Goal: Task Accomplishment & Management: Complete application form

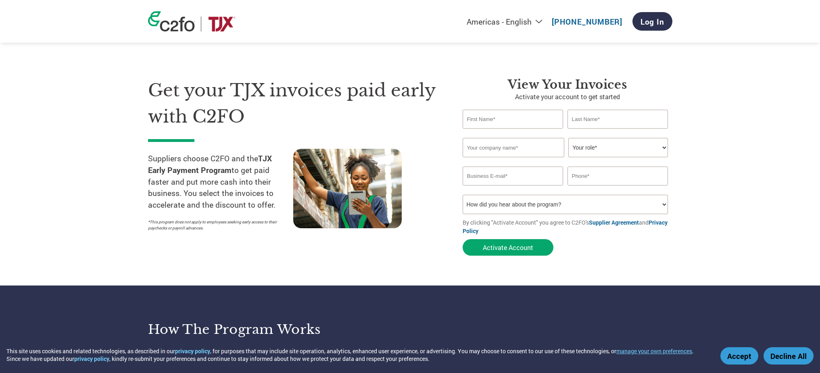
click at [526, 121] on input "text" at bounding box center [513, 119] width 101 height 19
click at [529, 125] on input "text" at bounding box center [513, 119] width 101 height 19
type input "Ghenadie"
type input "Lihonin"
type input "5148353868"
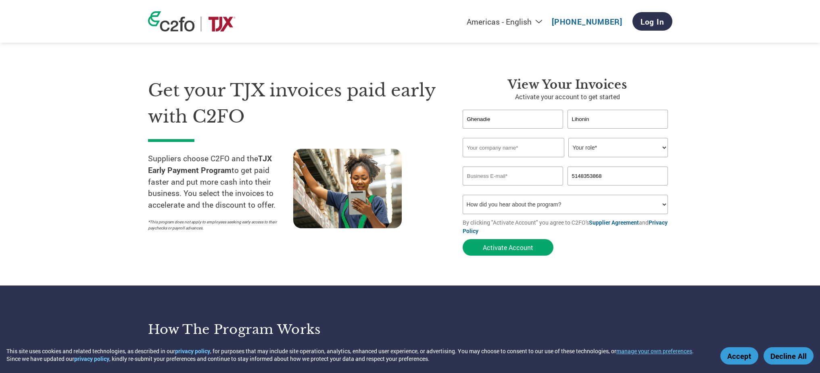
click at [530, 149] on input "text" at bounding box center [514, 147] width 102 height 19
type input "UCGreats LLC"
click at [646, 145] on select "Your role* CFO Controller Credit Manager Finance Director Treasurer CEO Preside…" at bounding box center [619, 147] width 100 height 19
select select "CFO"
click at [569, 138] on select "Your role* CFO Controller Credit Manager Finance Director Treasurer CEO Preside…" at bounding box center [619, 147] width 100 height 19
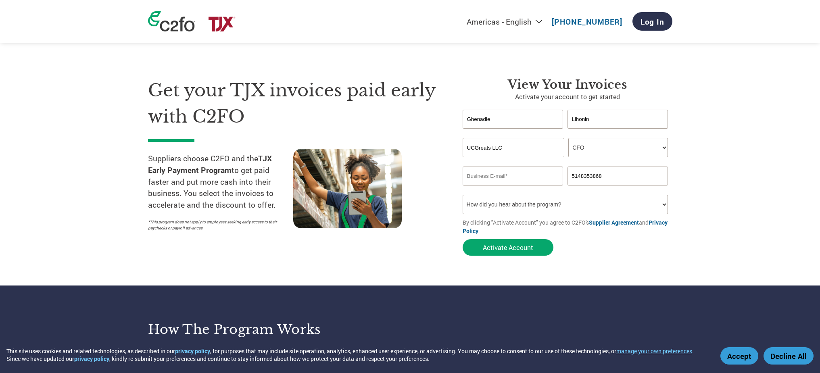
click at [523, 175] on input "email" at bounding box center [513, 176] width 101 height 19
type input "[EMAIL_ADDRESS][DOMAIN_NAME]"
click at [594, 202] on select "How did you hear about the program? Received a letter Email Social Media Online…" at bounding box center [566, 204] width 206 height 19
select select "Other"
click at [463, 195] on select "How did you hear about the program? Received a letter Email Social Media Online…" at bounding box center [566, 204] width 206 height 19
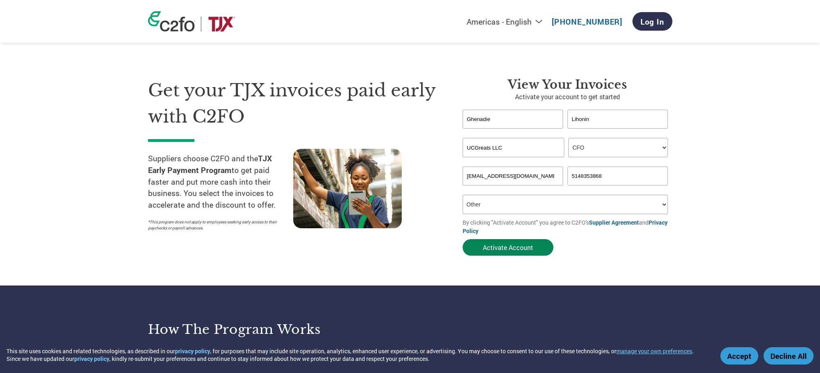
click at [526, 250] on button "Activate Account" at bounding box center [508, 247] width 91 height 17
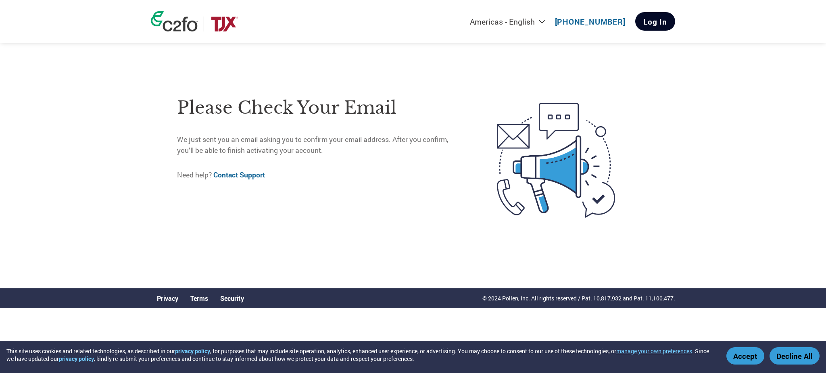
click at [653, 25] on link "Log In" at bounding box center [656, 21] width 40 height 19
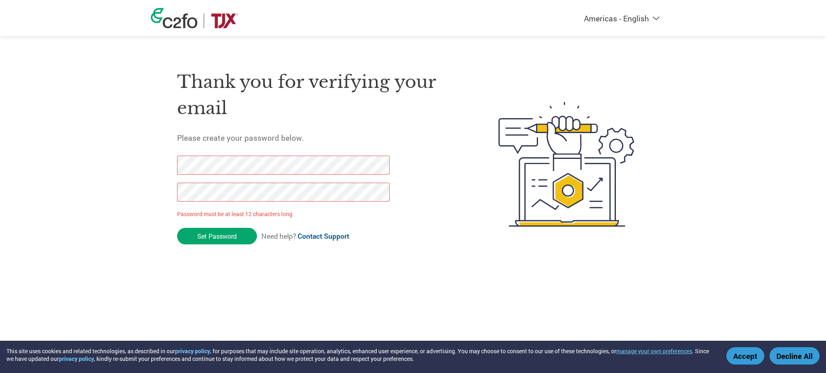
drag, startPoint x: 204, startPoint y: 239, endPoint x: 115, endPoint y: 149, distance: 127.0
click at [122, 149] on div "Americas - English Américas - Español [GEOGRAPHIC_DATA] - Português Amériques -…" at bounding box center [413, 132] width 826 height 264
click at [191, 241] on input "Set Password" at bounding box center [217, 236] width 80 height 17
